Goal: Information Seeking & Learning: Learn about a topic

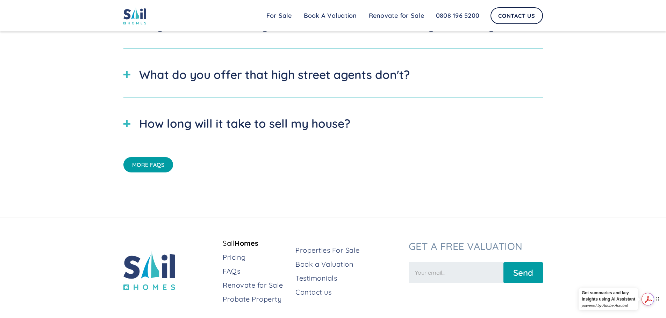
scroll to position [2530, 0]
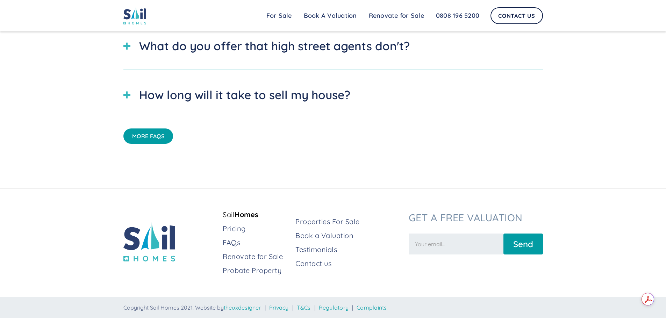
drag, startPoint x: 669, startPoint y: 27, endPoint x: 651, endPoint y: 308, distance: 281.6
click at [233, 243] on link "FAQs" at bounding box center [256, 243] width 67 height 10
